Goal: Find specific page/section: Find specific page/section

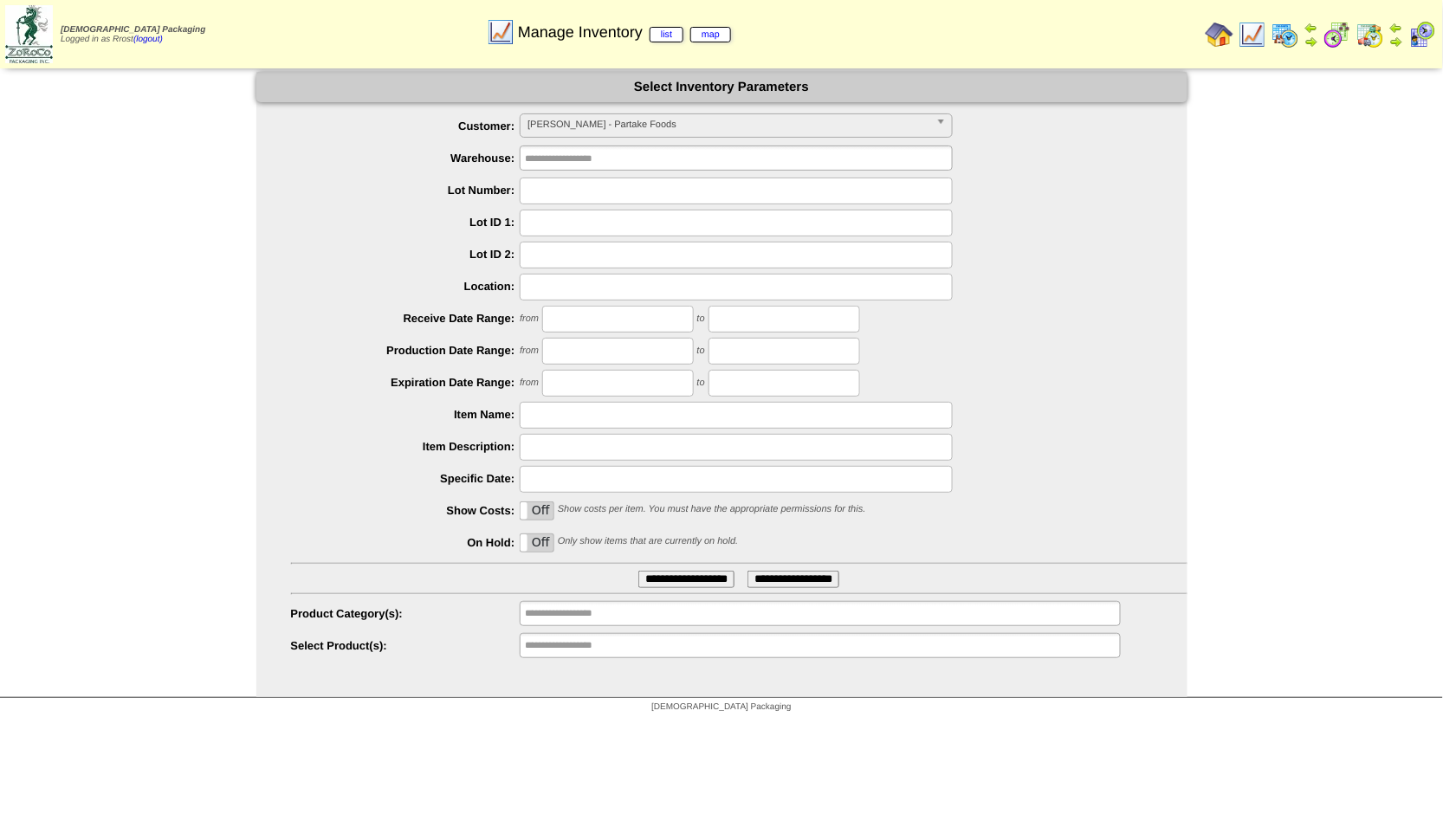
scroll to position [277, 0]
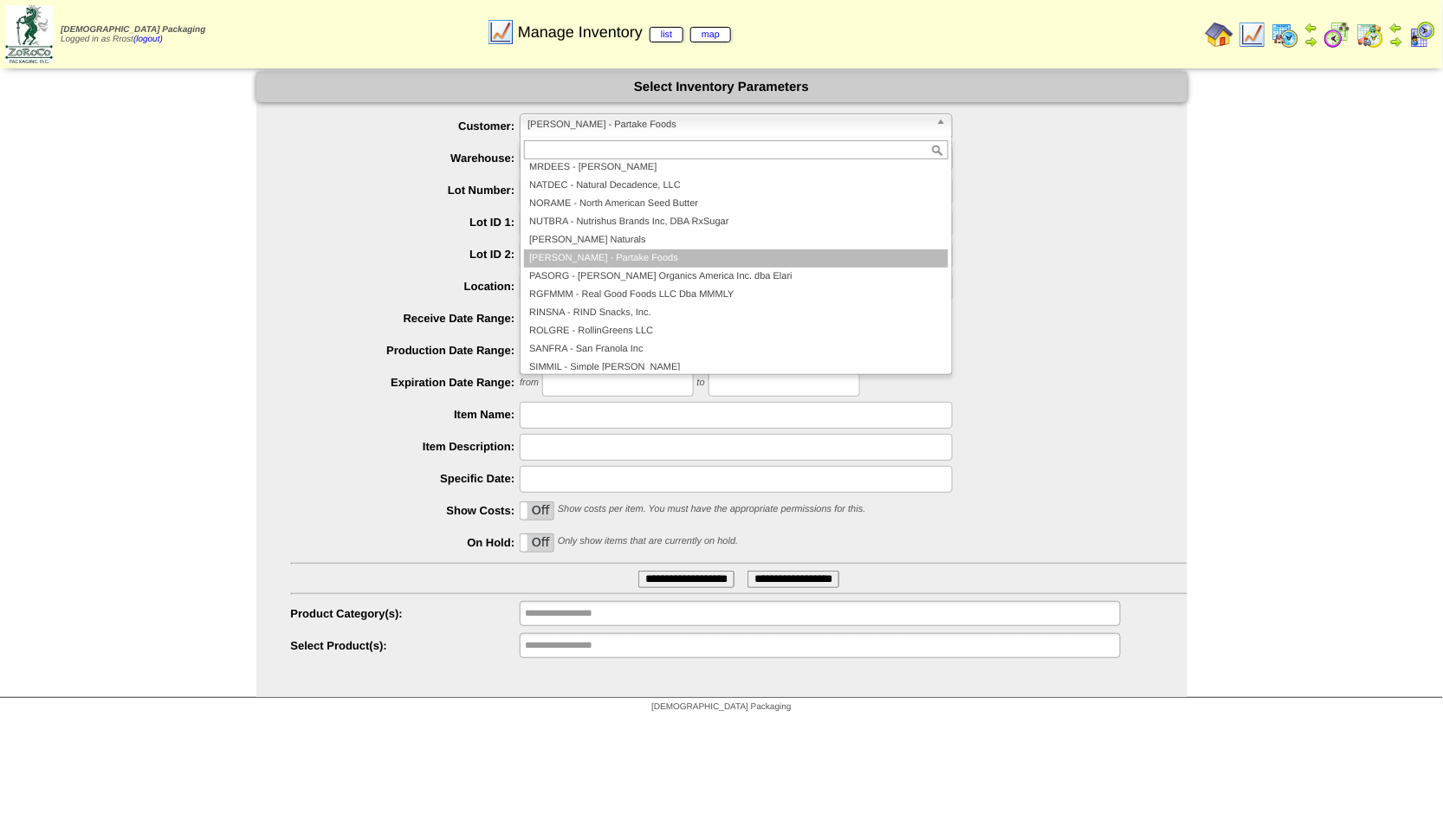
click at [578, 118] on span "[PERSON_NAME] - Partake Foods" at bounding box center [729, 125] width 402 height 21
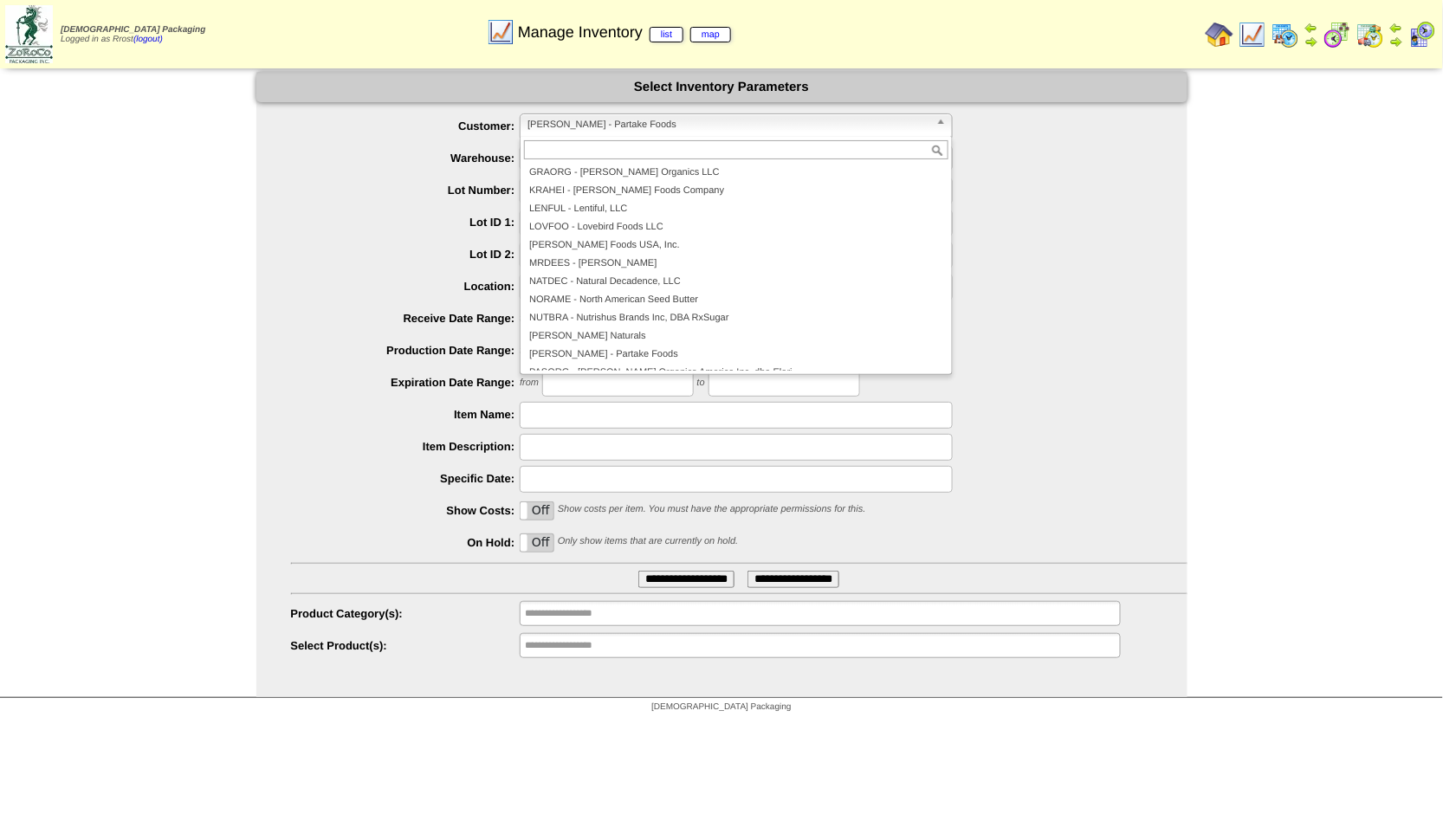
scroll to position [373, 0]
click at [1110, 232] on div at bounding box center [739, 223] width 897 height 26
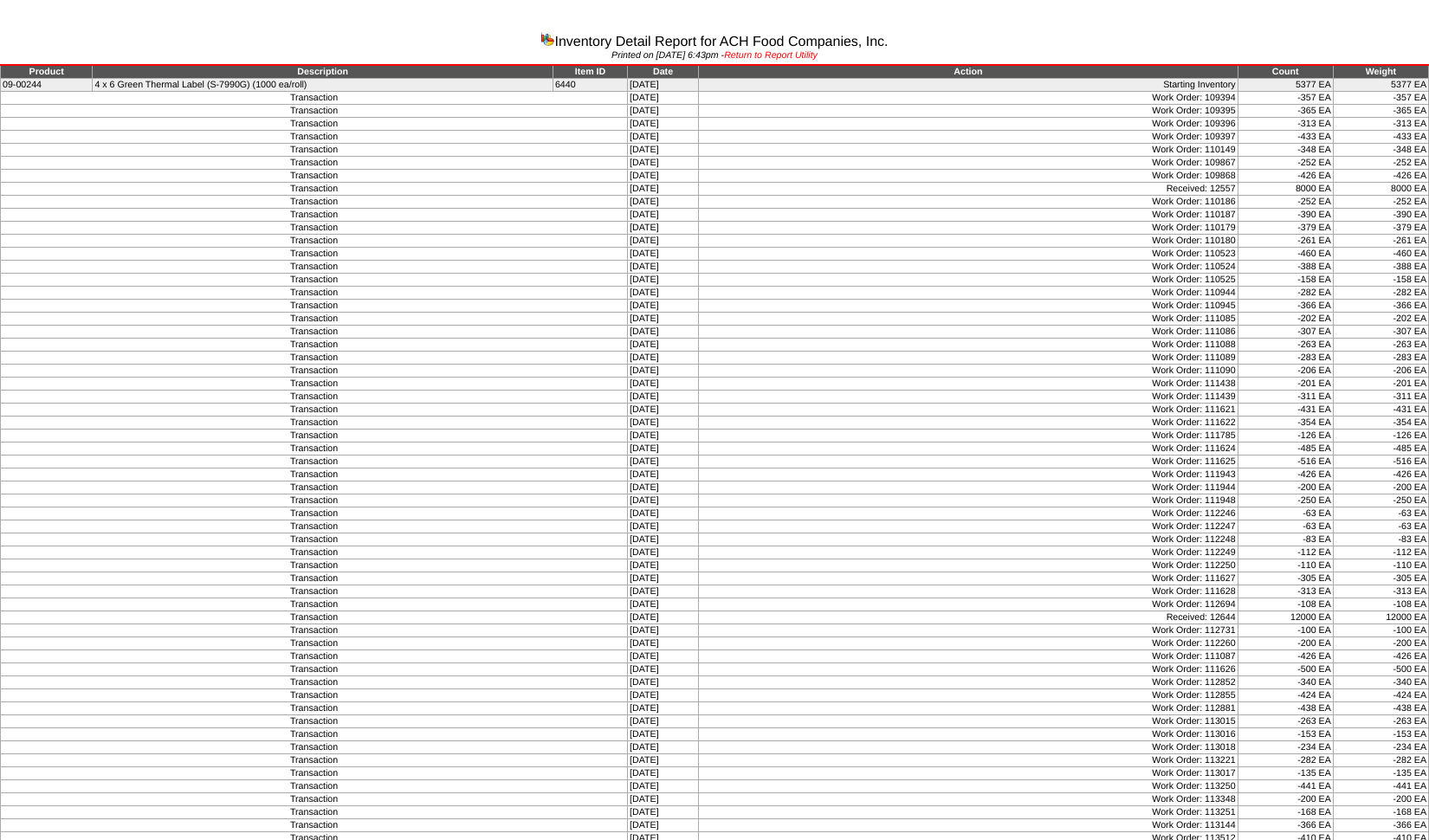
click at [776, 55] on link "Return to Report Utility" at bounding box center [771, 55] width 93 height 11
